Goal: Task Accomplishment & Management: Manage account settings

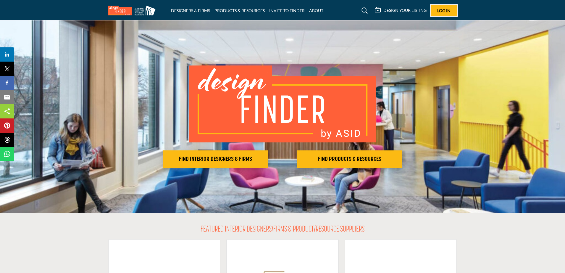
click at [440, 9] on span "Log In" at bounding box center [443, 10] width 13 height 5
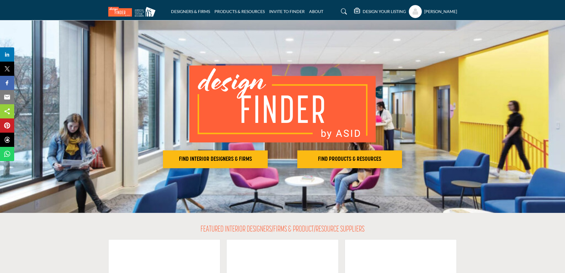
click at [415, 13] on profile-featured-9d57d186-dcdc-4fd1-8698-ebbedcf867ac "Show hide supplier dropdown" at bounding box center [415, 11] width 13 height 13
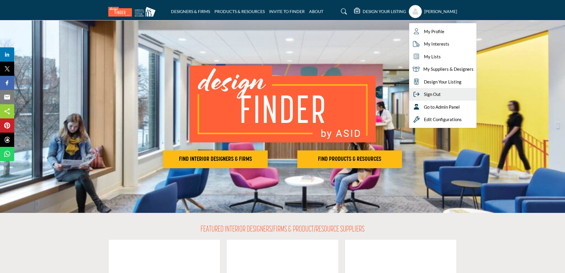
click at [434, 97] on span "Sign Out" at bounding box center [432, 94] width 17 height 7
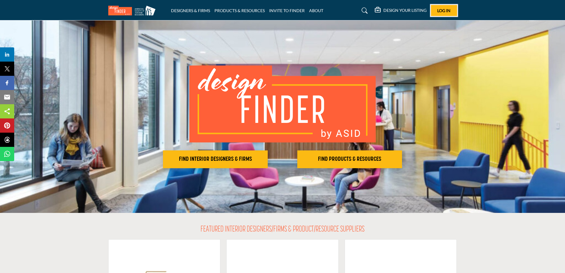
click at [440, 11] on span "Log In" at bounding box center [443, 10] width 13 height 5
